Goal: Answer question/provide support

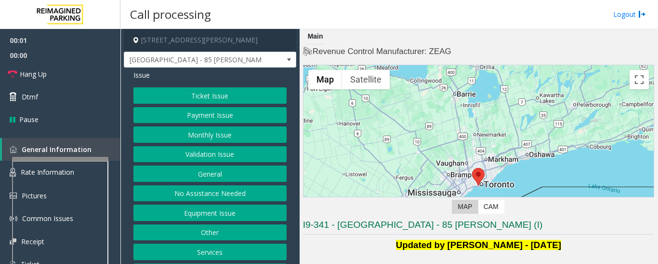
click at [214, 154] on button "Validation Issue" at bounding box center [209, 154] width 153 height 16
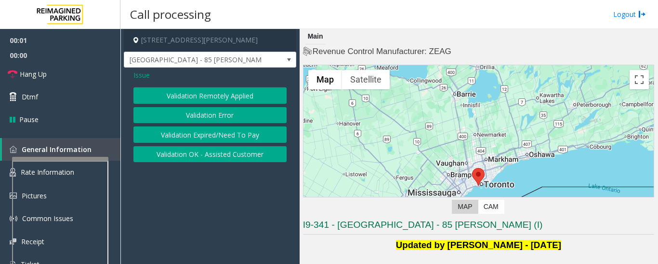
click at [213, 113] on button "Validation Error" at bounding box center [209, 115] width 153 height 16
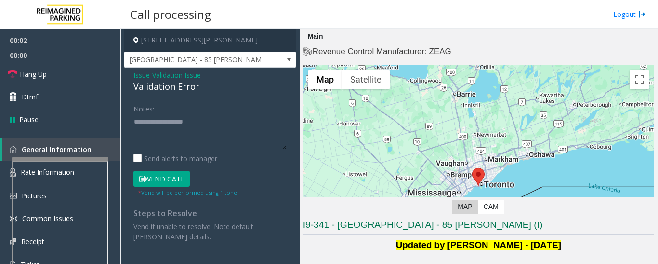
click at [158, 90] on div "Validation Error" at bounding box center [209, 86] width 153 height 13
copy div "Validation Error"
click at [175, 134] on textarea at bounding box center [209, 132] width 153 height 36
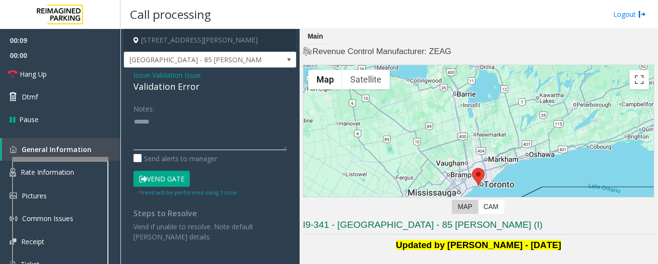
paste textarea "**********"
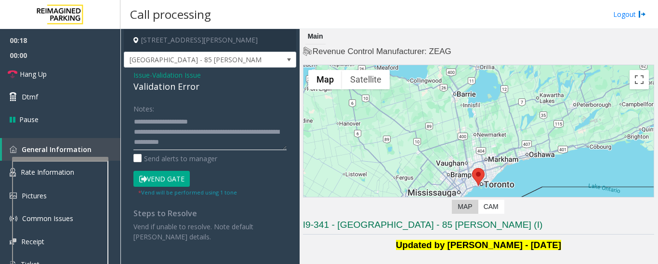
click at [241, 147] on textarea at bounding box center [209, 132] width 153 height 36
click at [211, 114] on textarea at bounding box center [209, 132] width 153 height 36
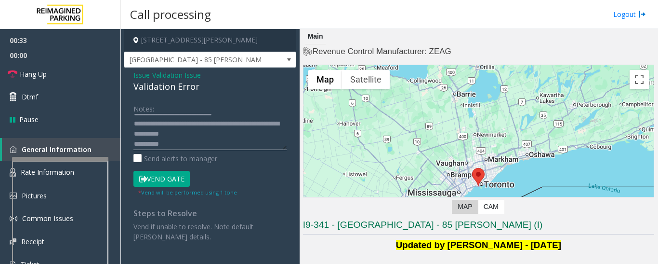
scroll to position [10, 0]
click at [178, 146] on textarea at bounding box center [209, 132] width 153 height 36
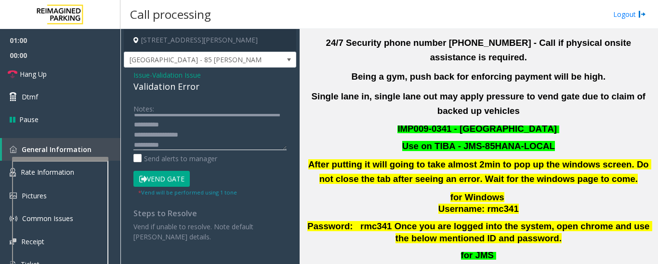
scroll to position [385, 0]
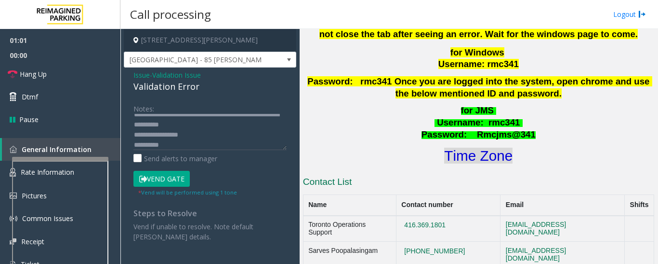
click at [486, 149] on font "Time Zone" at bounding box center [478, 155] width 68 height 16
click at [164, 182] on button "Vend Gate" at bounding box center [161, 179] width 56 height 16
click at [261, 126] on textarea at bounding box center [209, 132] width 153 height 36
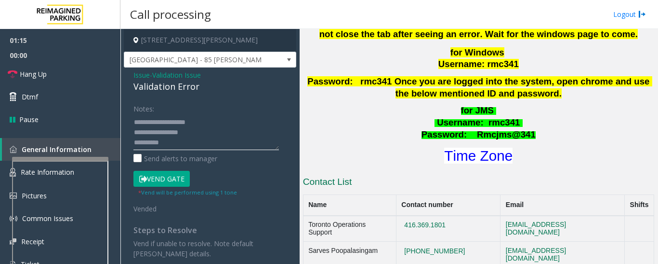
scroll to position [20, 0]
type textarea "**********"
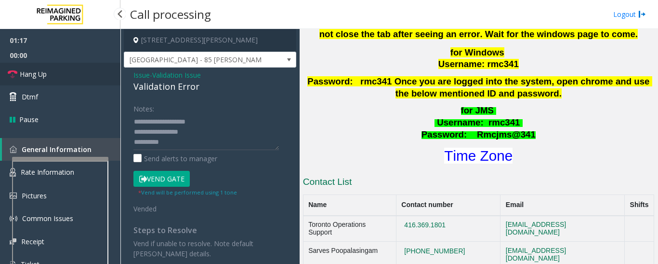
click at [5, 67] on link "Hang Up" at bounding box center [60, 74] width 120 height 23
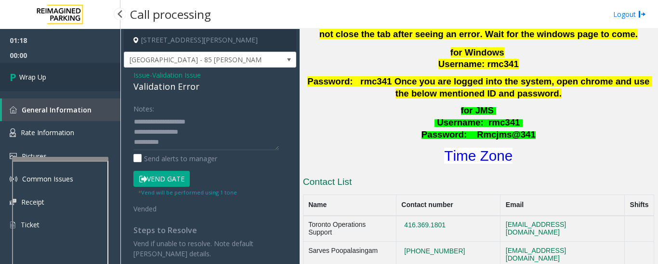
click at [26, 81] on span "Wrap Up" at bounding box center [32, 77] width 27 height 10
